Goal: Task Accomplishment & Management: Use online tool/utility

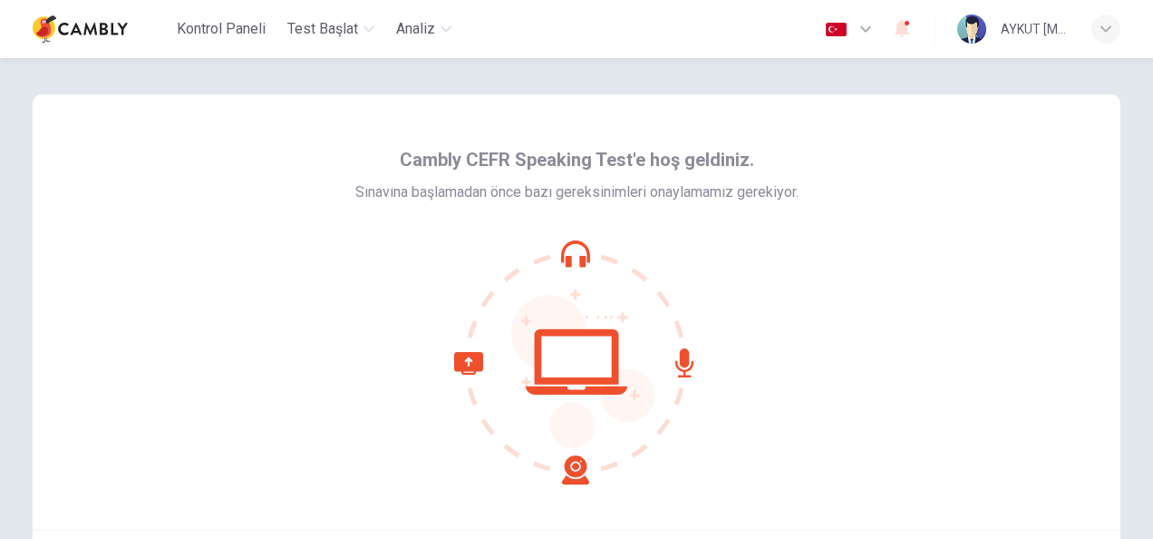
drag, startPoint x: 1112, startPoint y: 281, endPoint x: 1112, endPoint y: 393, distance: 111.5
click at [1112, 393] on div "Cambly CEFR Speaking Test'e hoş geldiniz. Sınavına başlamadan önce bazı gereksi…" at bounding box center [577, 311] width 1088 height 435
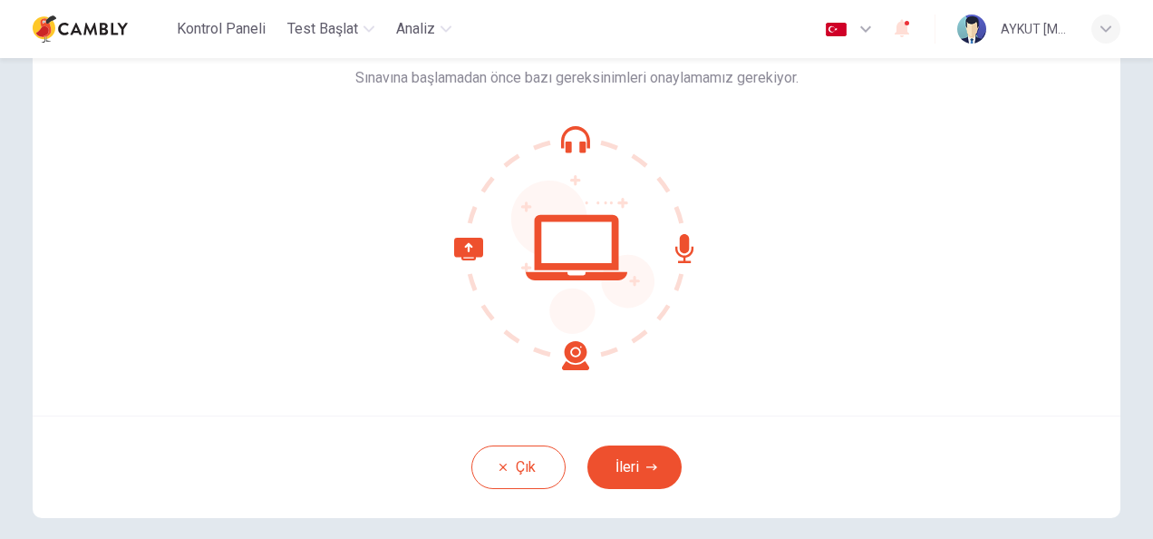
scroll to position [181, 0]
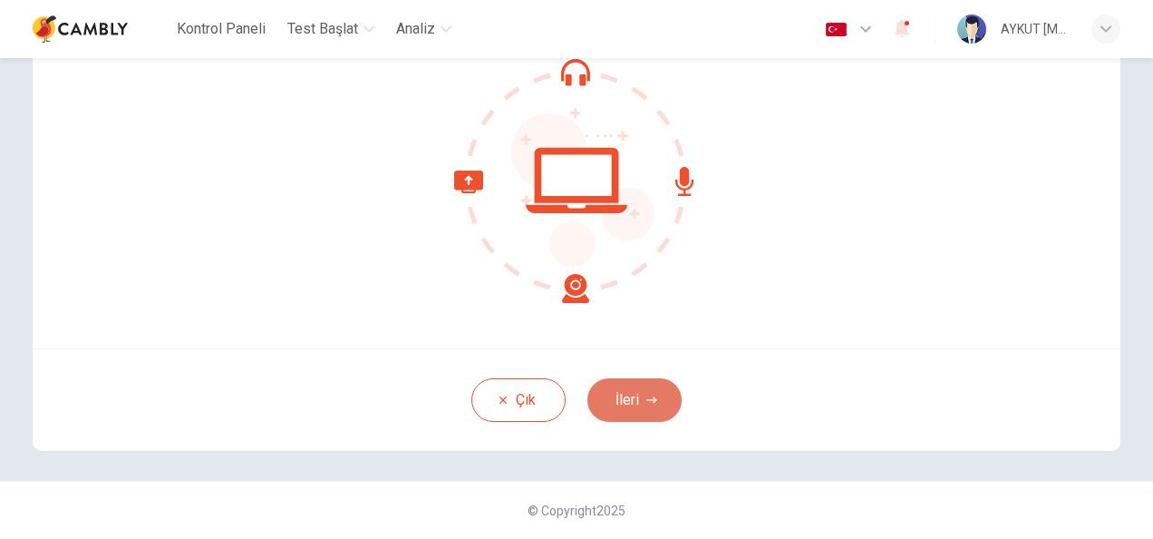
click at [639, 414] on button "İleri" at bounding box center [635, 400] width 94 height 44
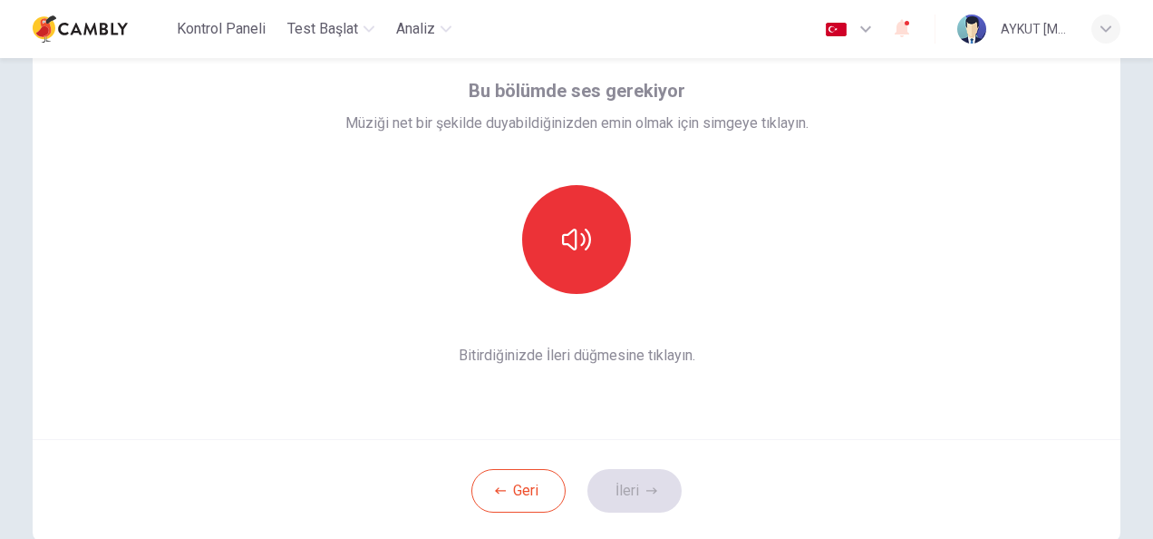
scroll to position [74, 0]
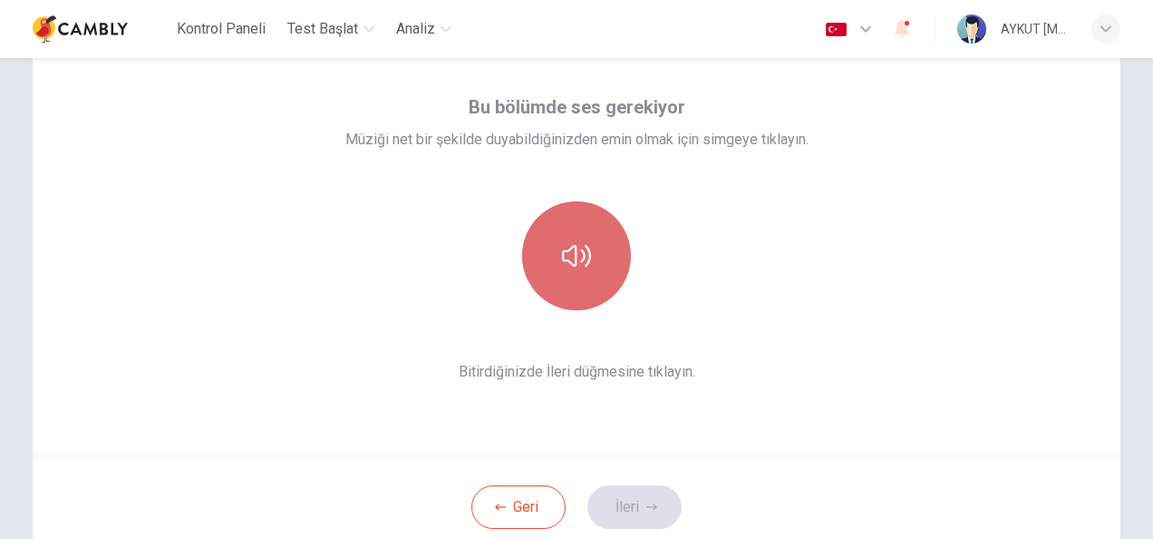
click at [579, 264] on icon "button" at bounding box center [576, 255] width 29 height 29
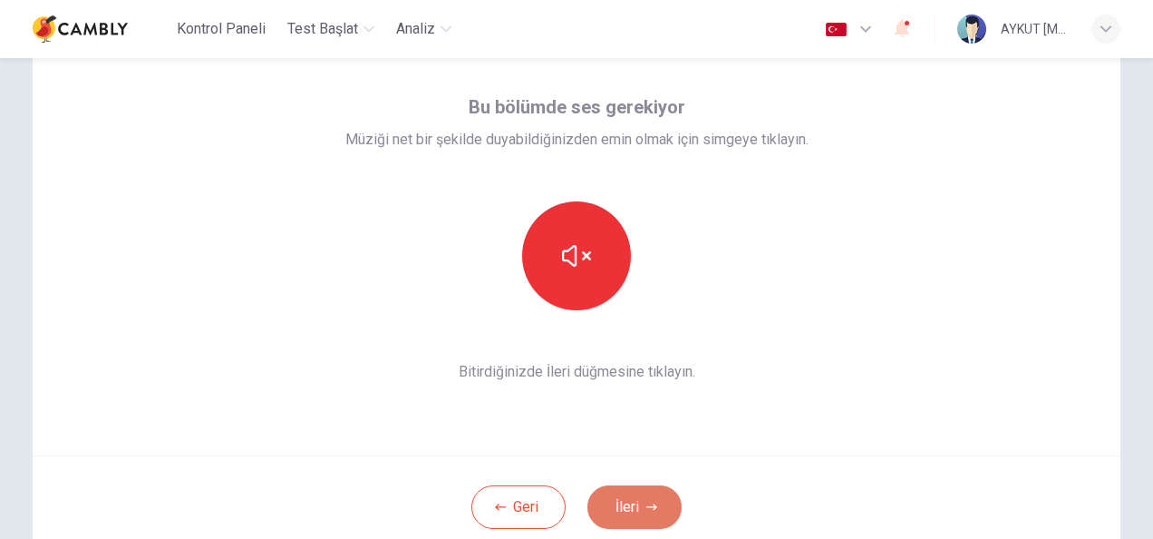
click at [665, 503] on button "İleri" at bounding box center [635, 507] width 94 height 44
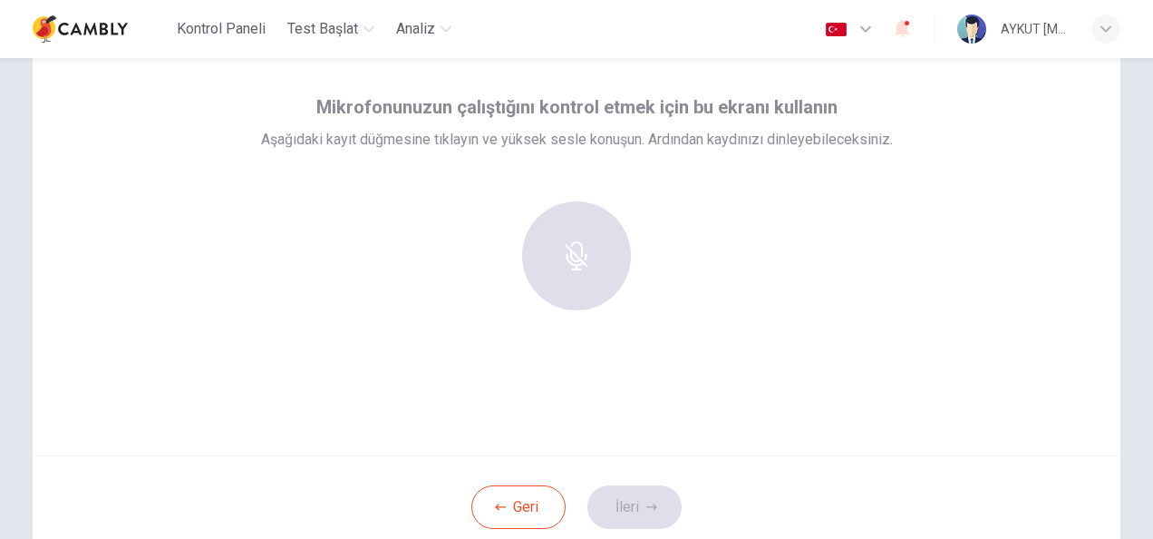
click at [589, 244] on div at bounding box center [577, 255] width 196 height 109
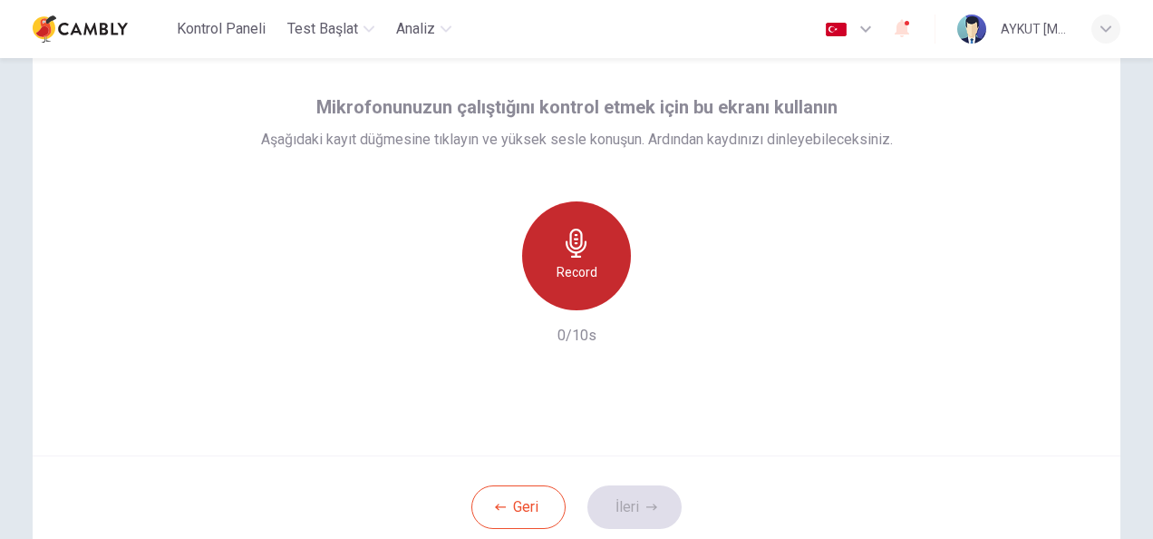
click at [588, 240] on div "Record" at bounding box center [576, 255] width 109 height 109
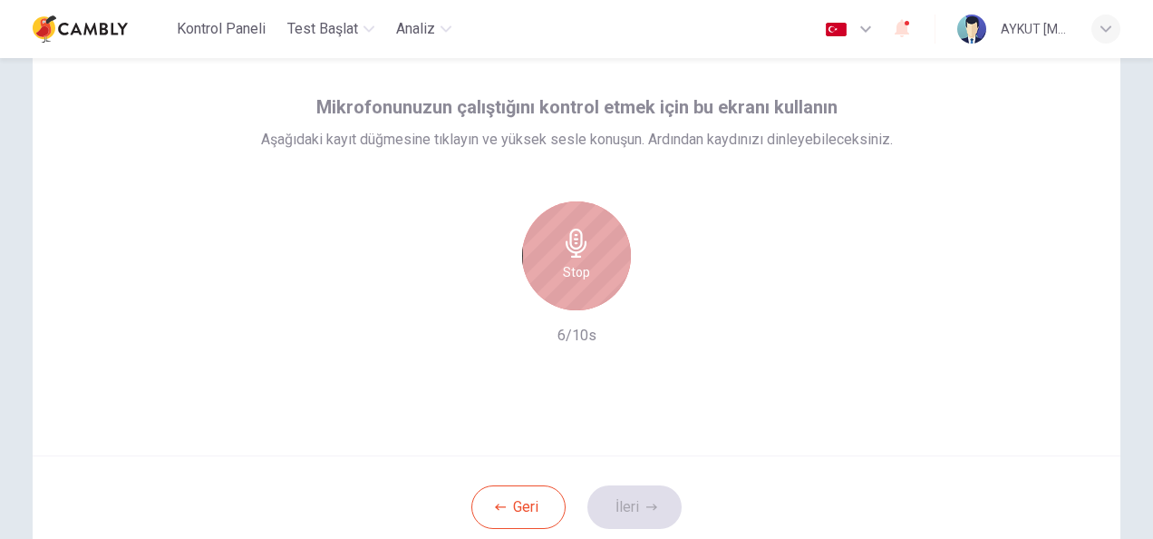
click at [592, 259] on div "Stop" at bounding box center [576, 255] width 109 height 109
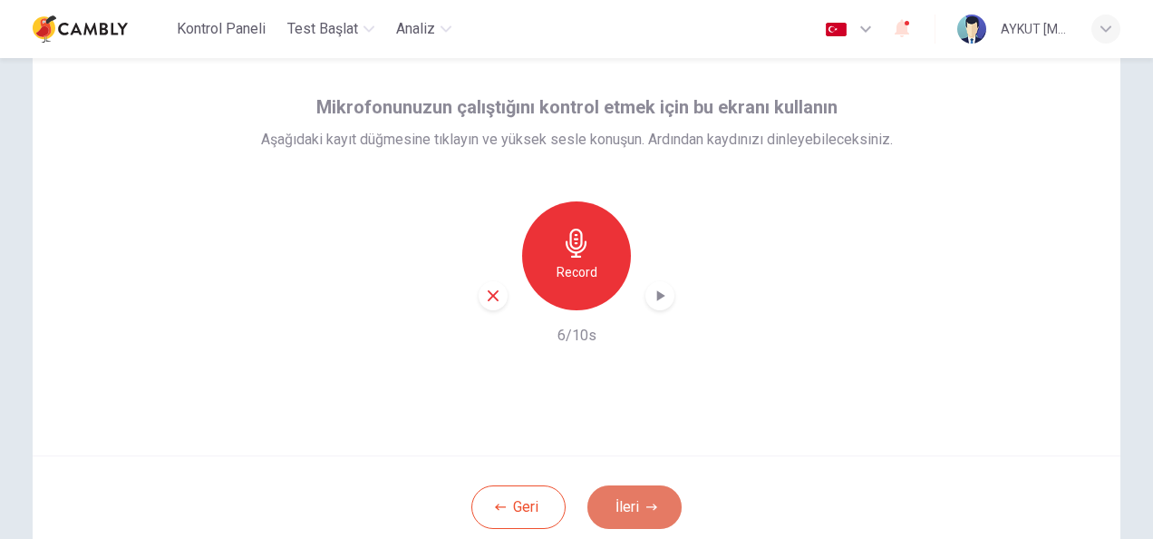
click at [638, 494] on button "İleri" at bounding box center [635, 507] width 94 height 44
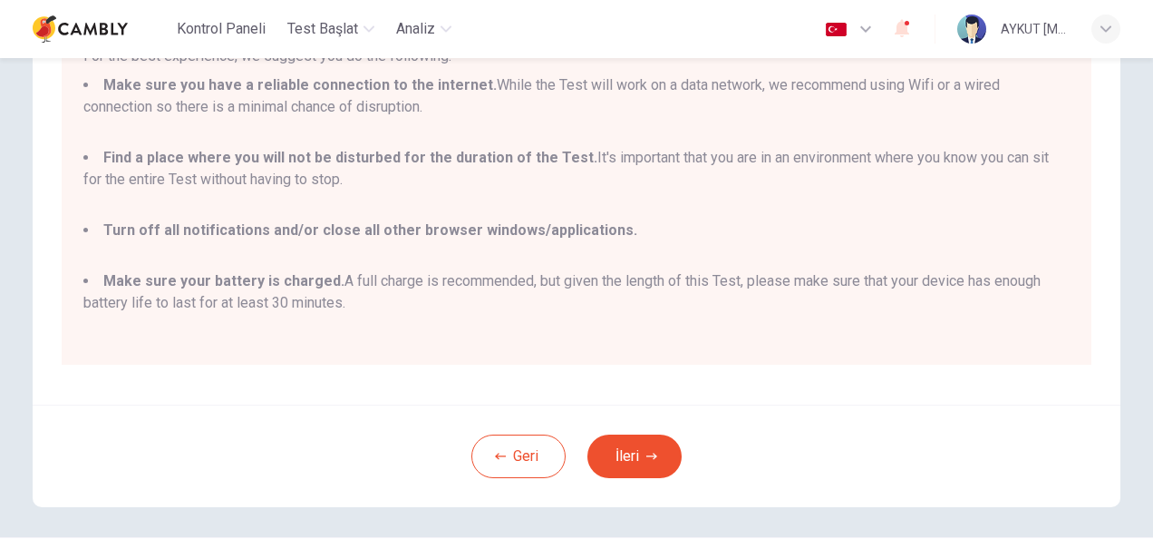
scroll to position [345, 0]
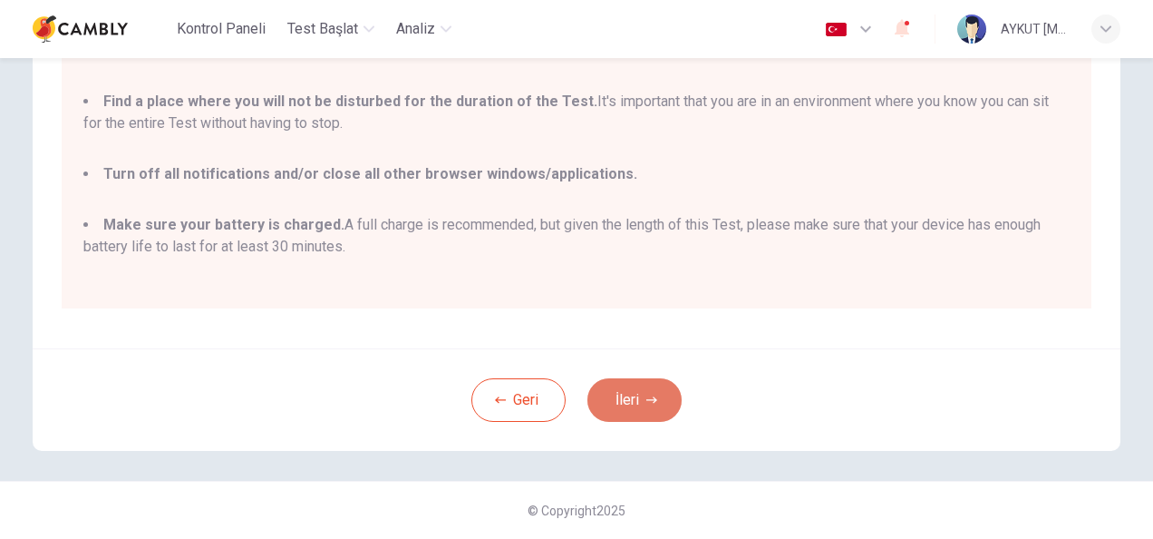
click at [627, 393] on button "İleri" at bounding box center [635, 400] width 94 height 44
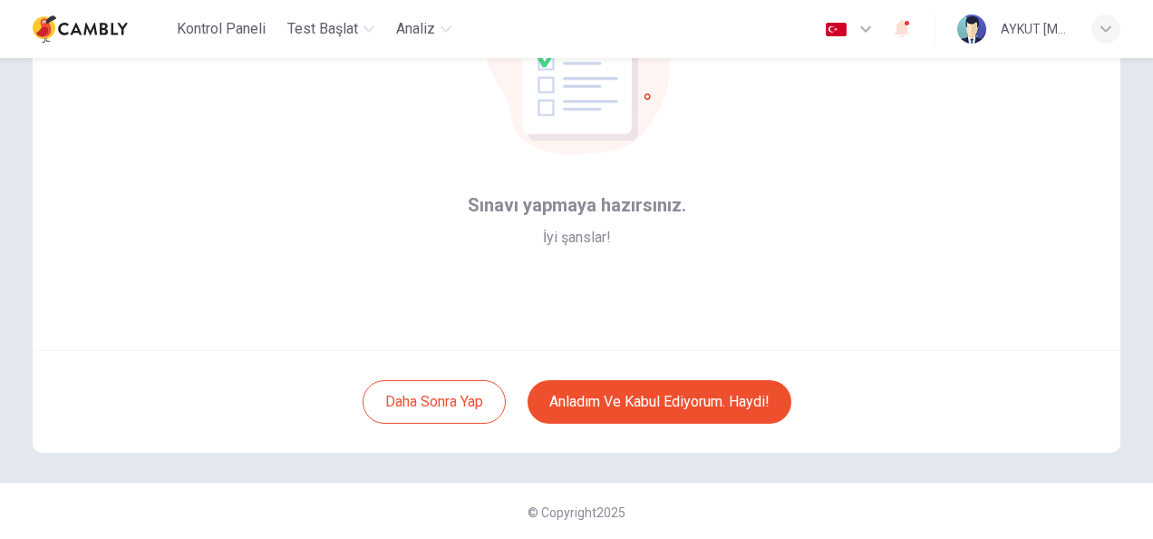
scroll to position [181, 0]
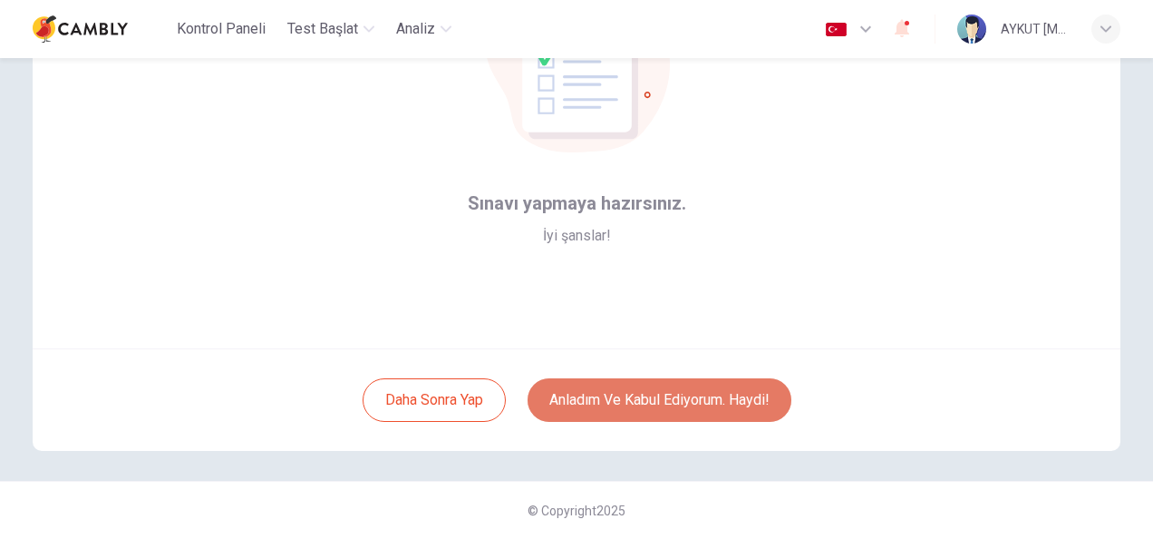
click at [679, 393] on button "Anladım ve kabul ediyorum. Haydi!" at bounding box center [660, 400] width 264 height 44
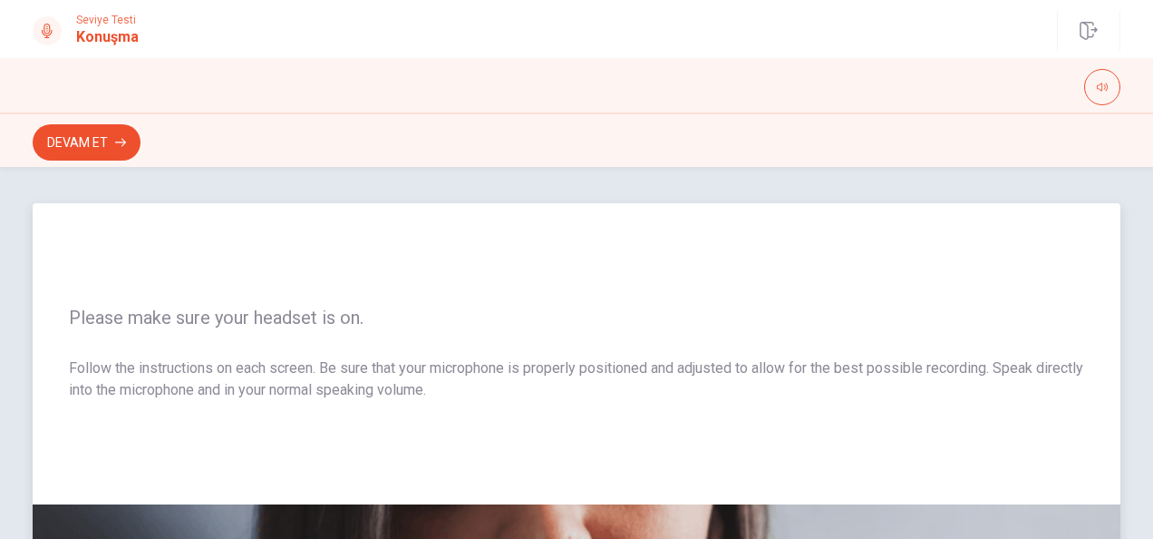
click at [655, 315] on span "Please make sure your headset is on." at bounding box center [576, 317] width 1015 height 22
click at [115, 144] on icon "button" at bounding box center [120, 142] width 11 height 11
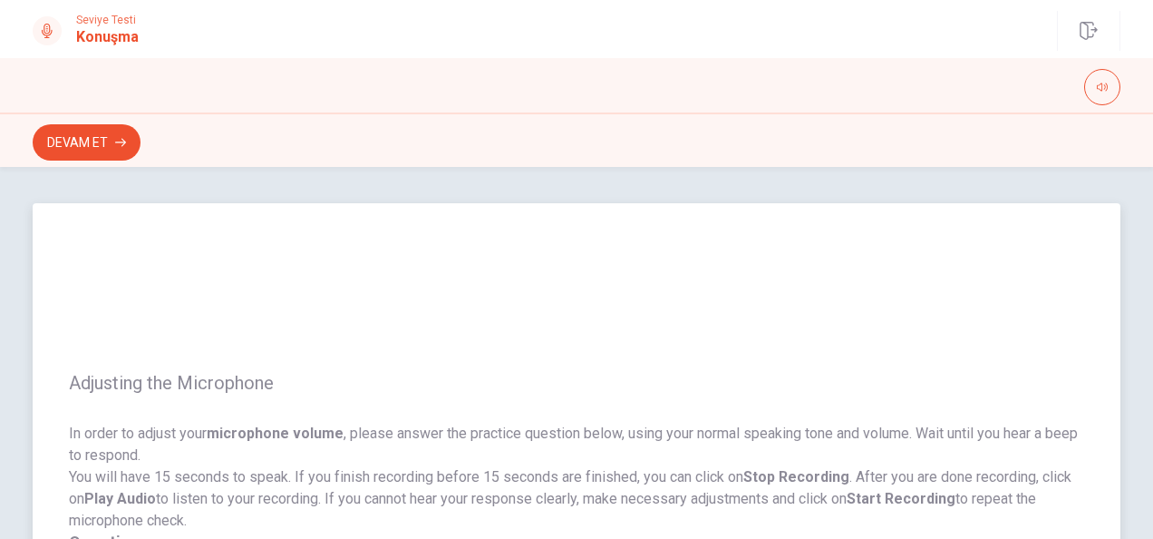
click at [324, 361] on div "Adjusting the Microphone In order to adjust your microphone volume , please ans…" at bounding box center [577, 473] width 1088 height 540
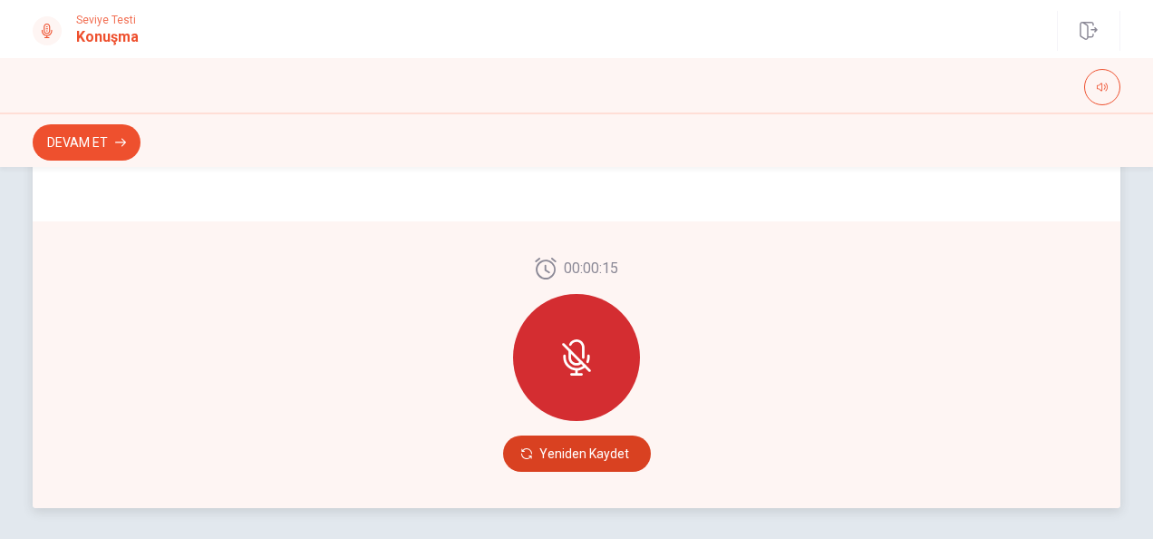
scroll to position [508, 0]
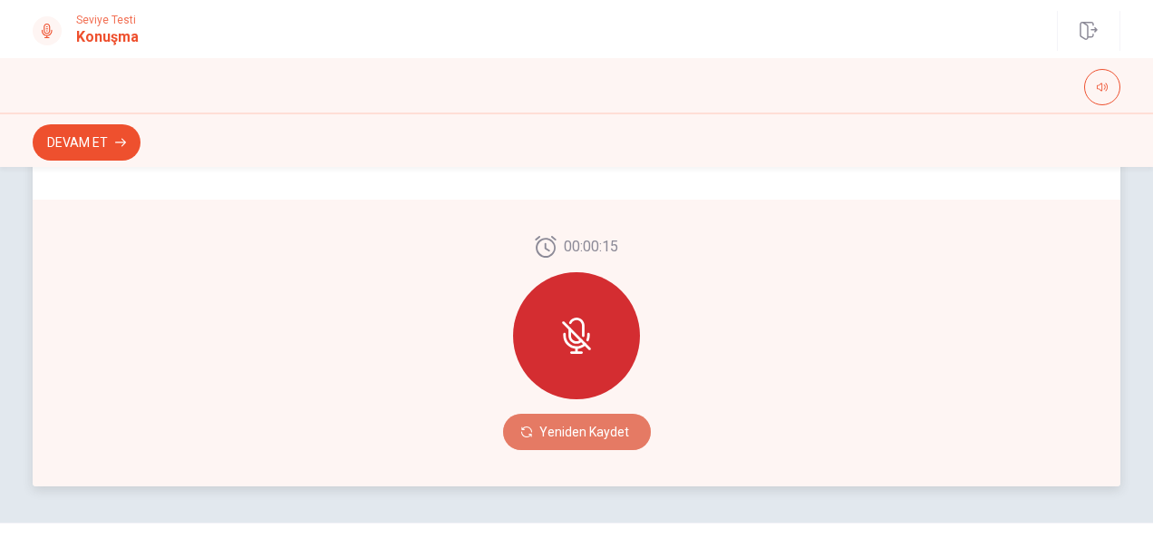
click at [609, 432] on button "Yeniden Kaydet" at bounding box center [577, 431] width 148 height 36
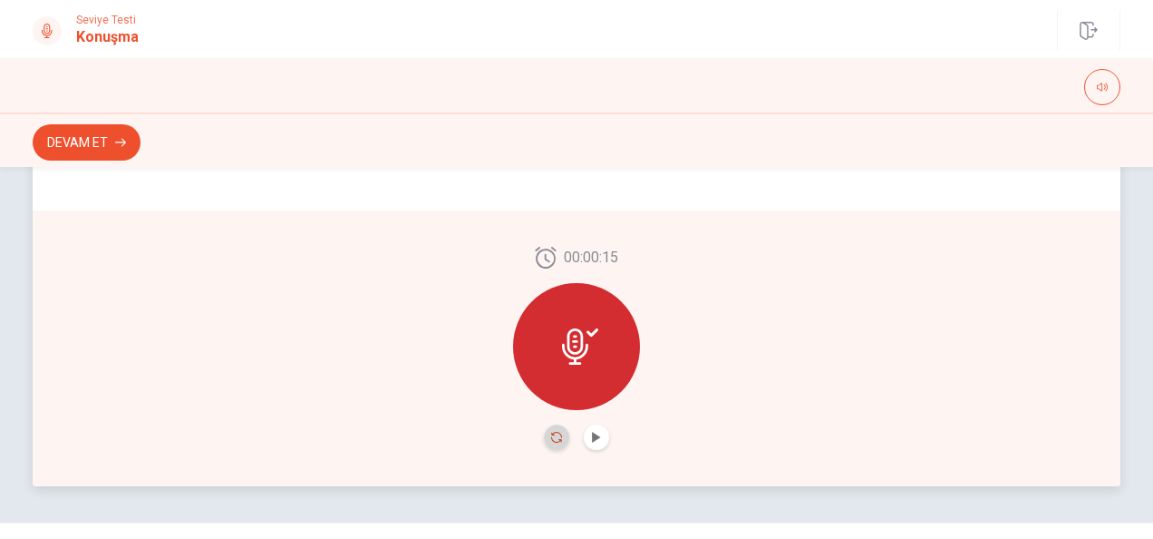
click at [557, 439] on icon "Record Again" at bounding box center [556, 437] width 11 height 11
click at [592, 433] on icon "Play Audio" at bounding box center [596, 437] width 8 height 11
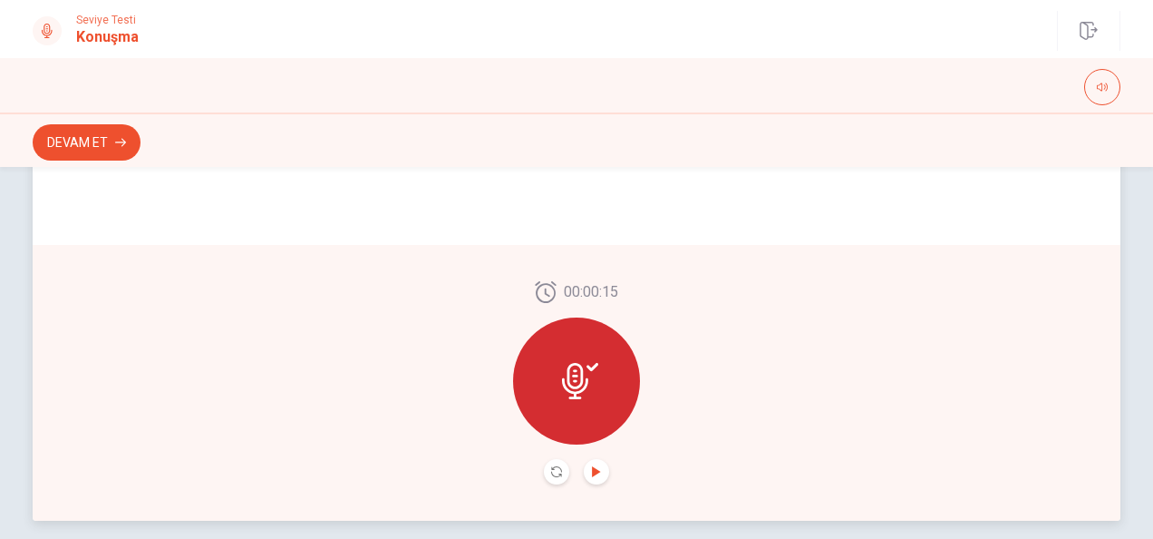
scroll to position [495, 0]
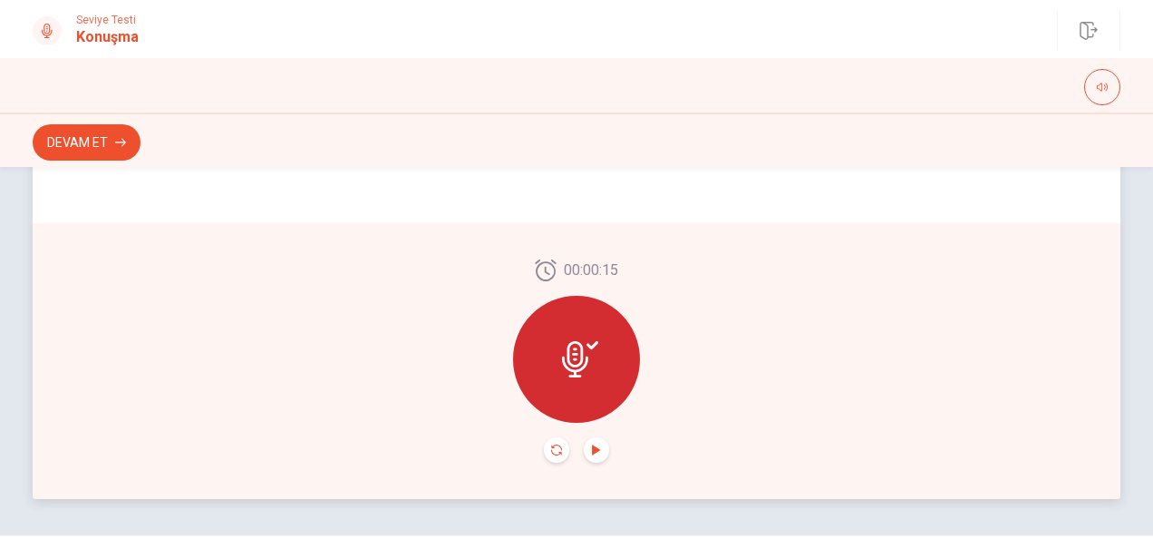
click at [551, 452] on icon "Record Again" at bounding box center [556, 449] width 11 height 11
click at [594, 442] on button "Play Audio" at bounding box center [596, 449] width 25 height 25
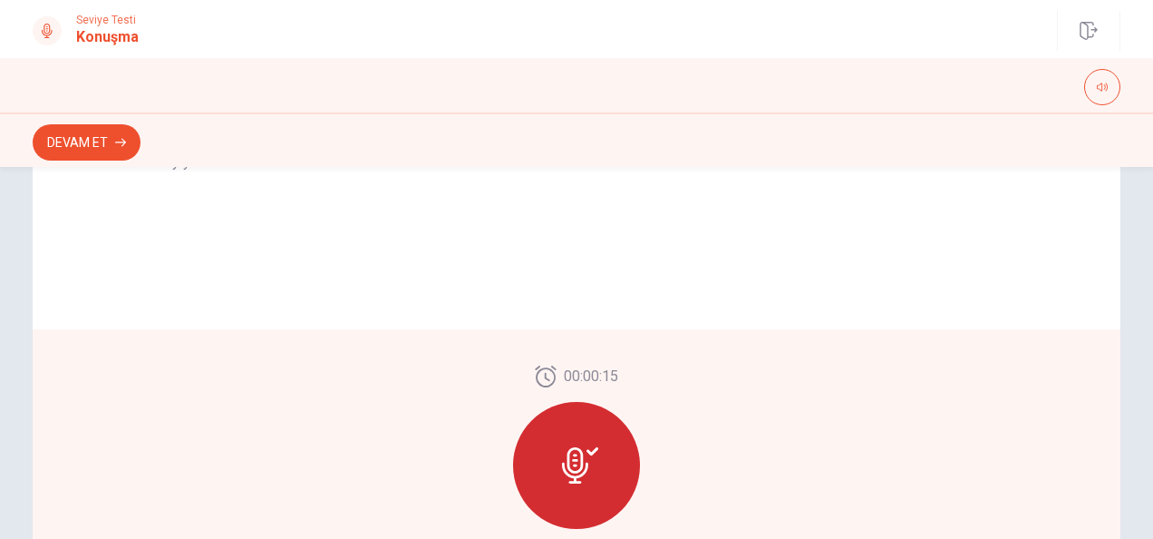
scroll to position [549, 0]
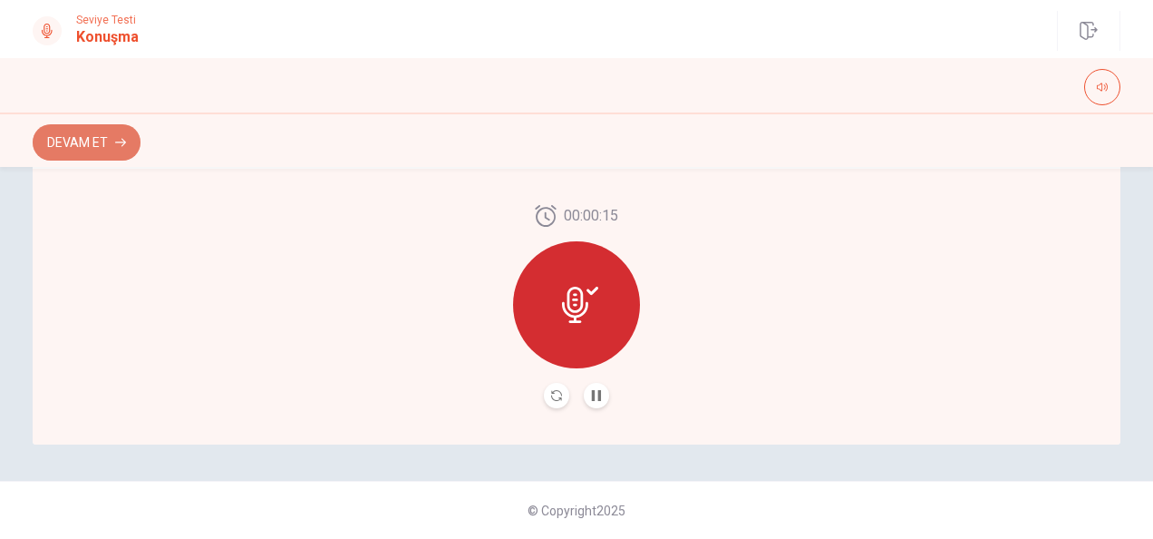
click at [78, 141] on button "Devam Et" at bounding box center [87, 142] width 108 height 36
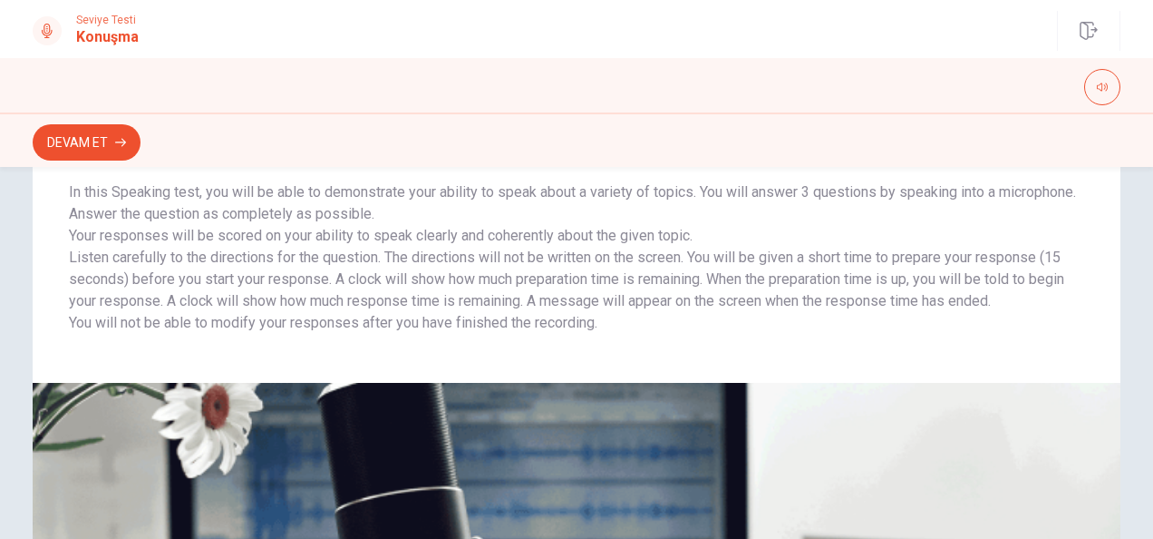
scroll to position [0, 0]
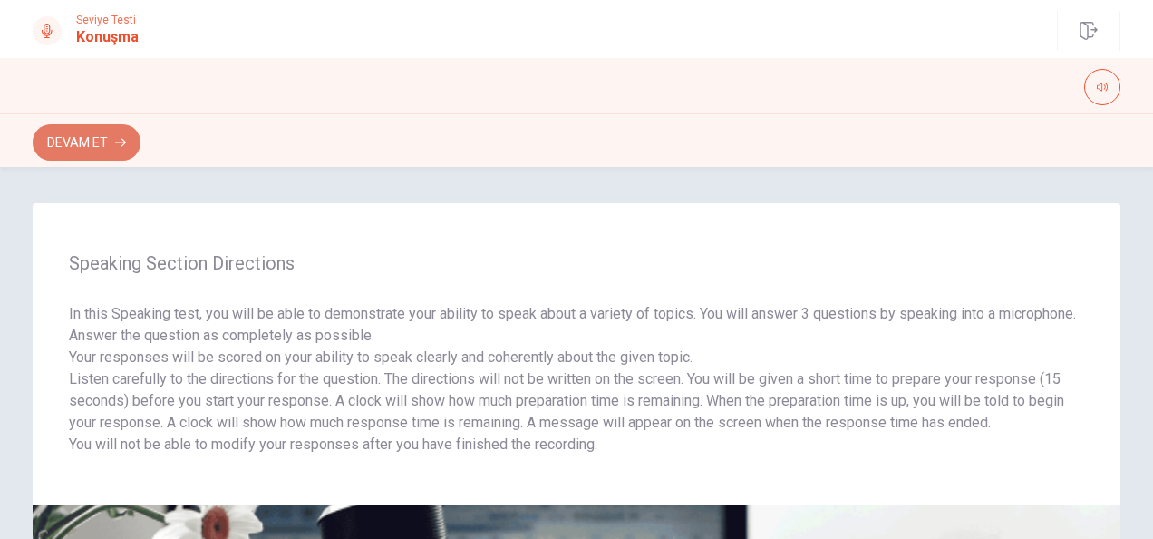
click at [113, 145] on button "Devam Et" at bounding box center [87, 142] width 108 height 36
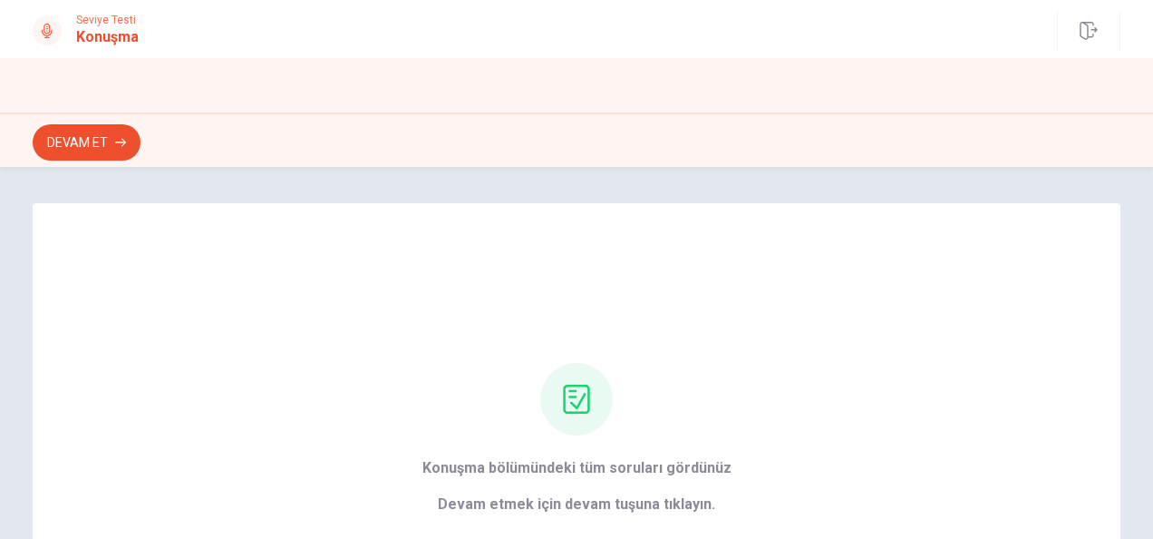
scroll to position [230, 0]
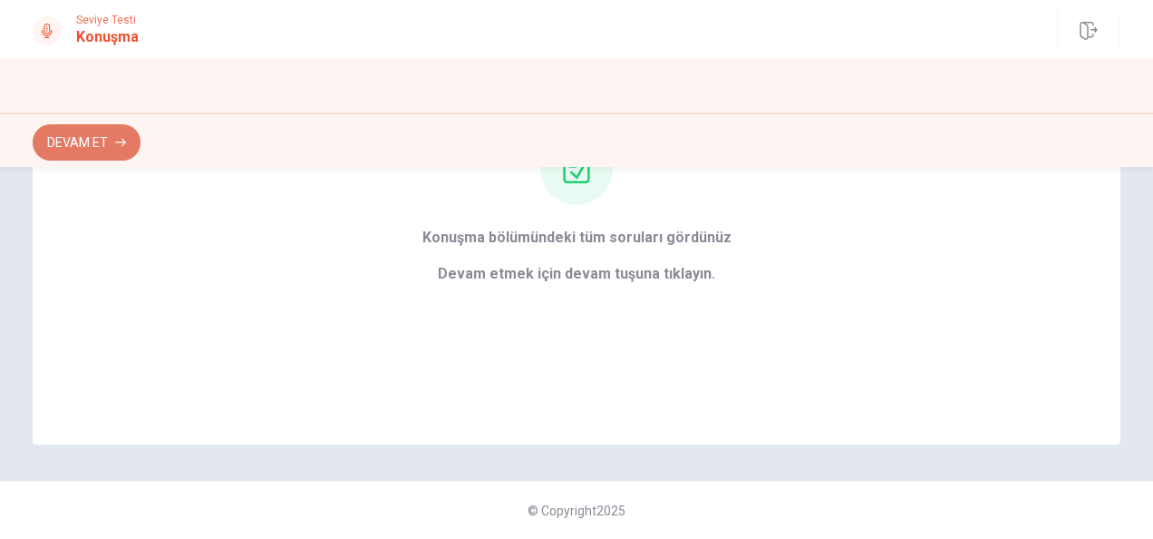
click at [100, 147] on button "Devam Et" at bounding box center [87, 142] width 108 height 36
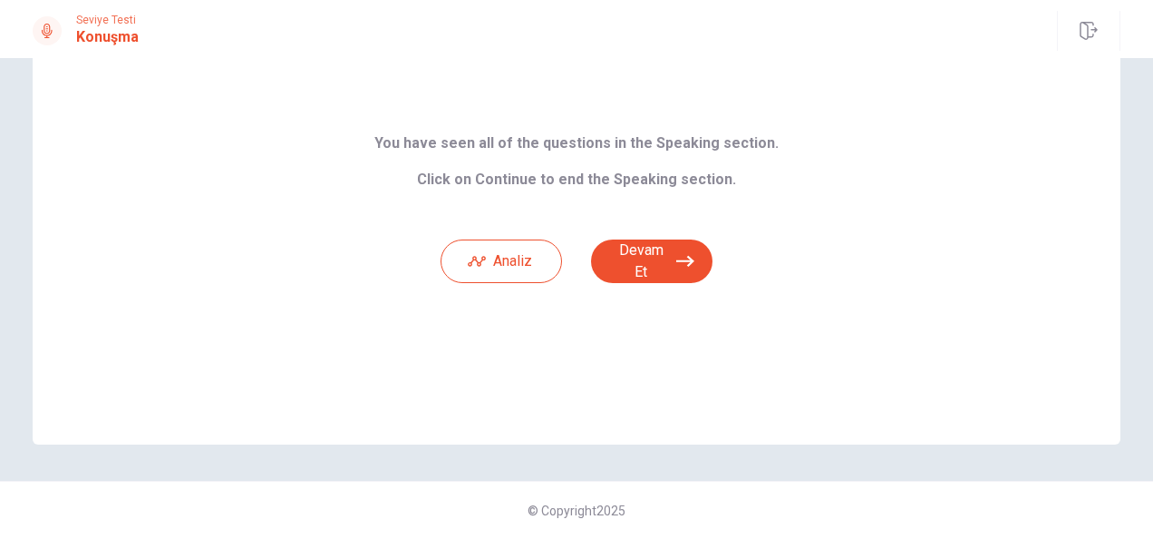
scroll to position [121, 0]
click at [665, 265] on button "Devam Et" at bounding box center [651, 261] width 121 height 44
